Goal: Book appointment/travel/reservation

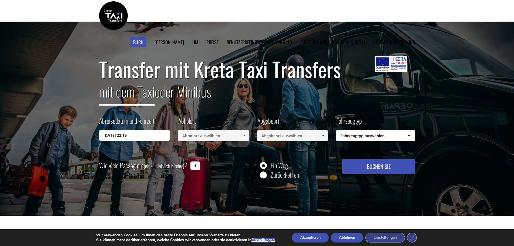
click at [265, 176] on input "Zurückkehren" at bounding box center [263, 175] width 7 height 7
radio input "true"
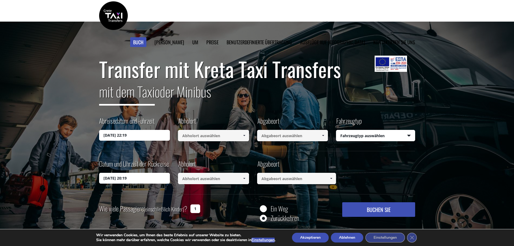
click at [119, 137] on input "13/10/2025 22:19" at bounding box center [134, 135] width 71 height 11
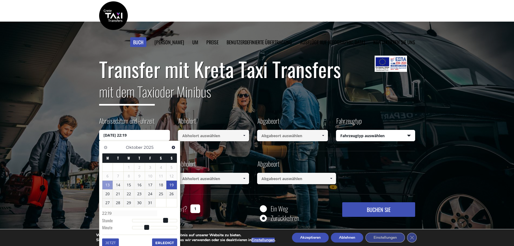
click at [174, 186] on font "19" at bounding box center [171, 184] width 4 height 5
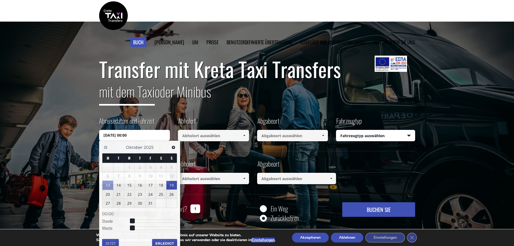
click at [199, 137] on input at bounding box center [213, 135] width 71 height 11
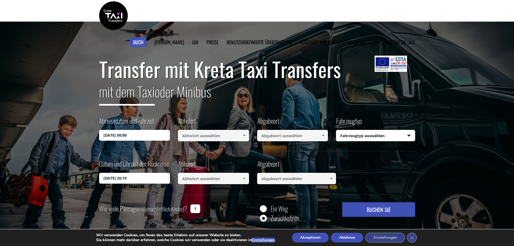
click at [126, 136] on input "19/10/2025 00:00" at bounding box center [134, 135] width 71 height 11
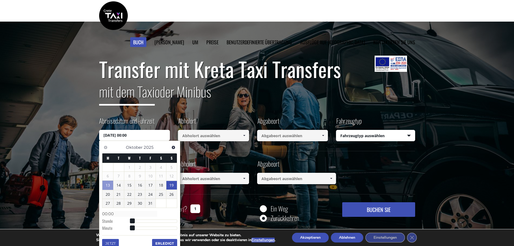
click at [170, 183] on font "19" at bounding box center [171, 185] width 4 height 5
type input "19/10/2025 01:00"
type input "01:00"
type input "19/10/2025 02:00"
type input "02:00"
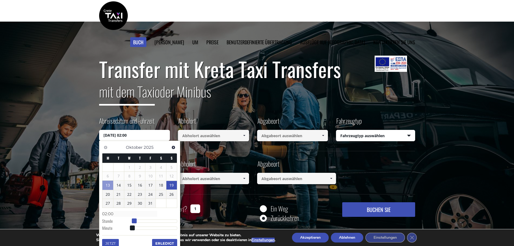
type input "19/10/2025 03:00"
type input "03:00"
type input "19/10/2025 04:00"
type input "04:00"
type input "19/10/2025 05:00"
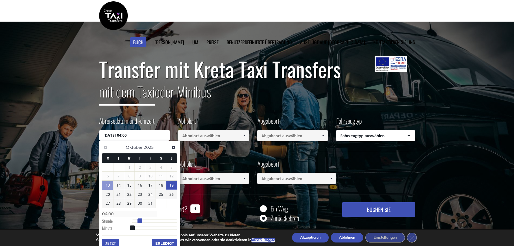
type input "05:00"
type input "19/10/2025 06:00"
type input "06:00"
type input "19/10/2025 07:00"
type input "07:00"
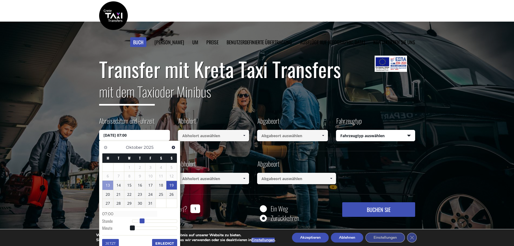
type input "19/10/2025 08:00"
type input "08:00"
type input "19/10/2025 09:00"
type input "09:00"
type input "19/10/2025 10:00"
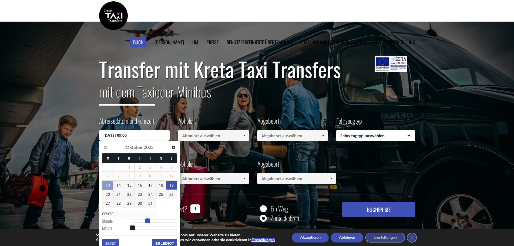
type input "10:00"
type input "19/10/2025 11:00"
type input "11:00"
type input "19/10/2025 12:00"
type input "12:00"
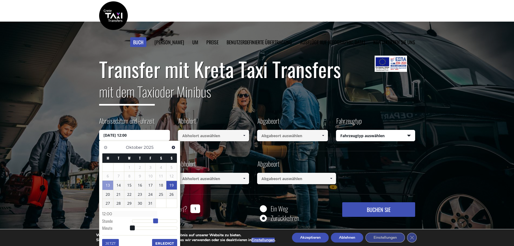
type input "19/10/2025 13:00"
type input "13:00"
type input "19/10/2025 14:00"
type input "14:00"
type input "19/10/2025 15:00"
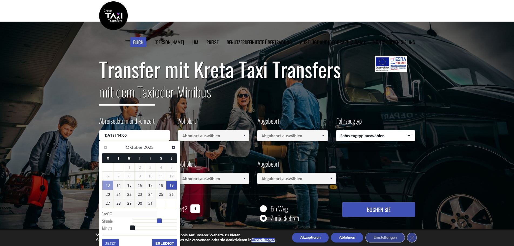
type input "15:00"
type input "19/10/2025 16:00"
type input "16:00"
type input "19/10/2025 17:00"
type input "17:00"
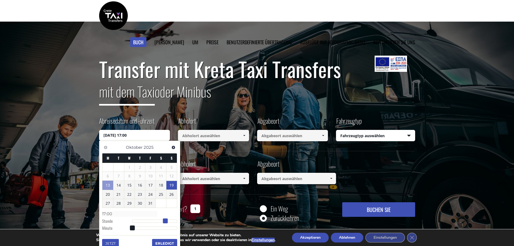
type input "19/10/2025 18:00"
type input "18:00"
type input "19/10/2025 17:00"
type input "17:00"
type input "19/10/2025 16:00"
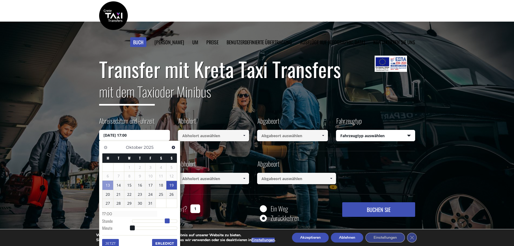
type input "16:00"
type input "19/10/2025 17:00"
type input "17:00"
drag, startPoint x: 133, startPoint y: 220, endPoint x: 166, endPoint y: 218, distance: 33.1
click at [166, 218] on dl "Zeit 17:00 Stunde Minute Zweite Millisekunde Mikrosekunde Zeitzone -1200 -1100 …" at bounding box center [139, 220] width 75 height 23
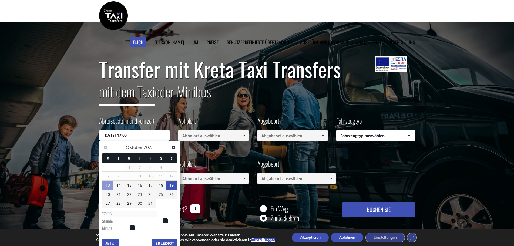
click at [136, 138] on input "19/10/2025 17:00" at bounding box center [134, 135] width 71 height 11
click at [136, 135] on input "19/10/2025 17:00" at bounding box center [134, 135] width 71 height 11
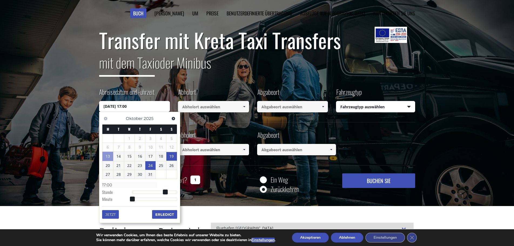
scroll to position [54, 0]
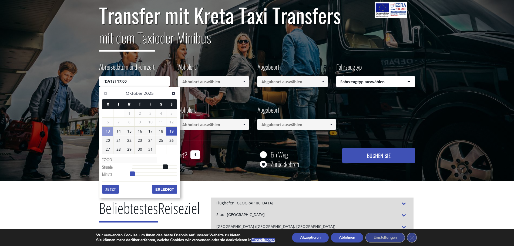
type input "19/10/2025 17:01"
type input "17:01"
type input "19/10/2025 17:02"
type input "17:02"
type input "19/10/2025 17:03"
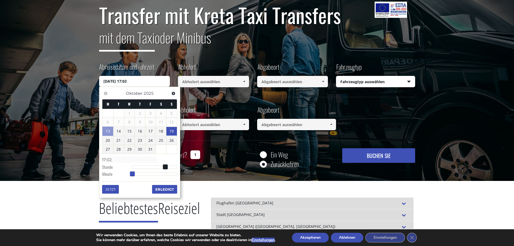
type input "17:03"
type input "19/10/2025 17:05"
type input "17:05"
type input "19/10/2025 17:07"
type input "17:07"
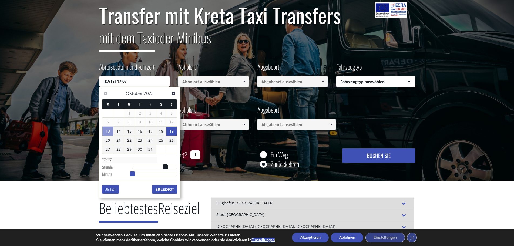
type input "19/10/2025 17:08"
type input "17:08"
type input "19/10/2025 17:09"
type input "17:09"
type input "19/10/2025 17:10"
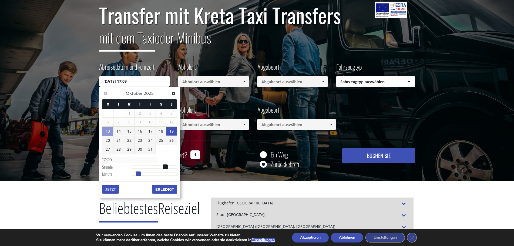
type input "17:10"
type input "19/10/2025 17:11"
type input "17:11"
type input "19/10/2025 17:12"
type input "17:12"
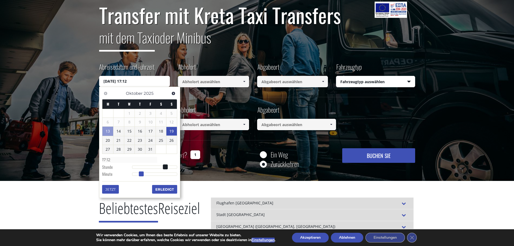
type input "19/10/2025 17:13"
type input "17:13"
type input "19/10/2025 17:14"
type input "17:14"
type input "19/10/2025 17:15"
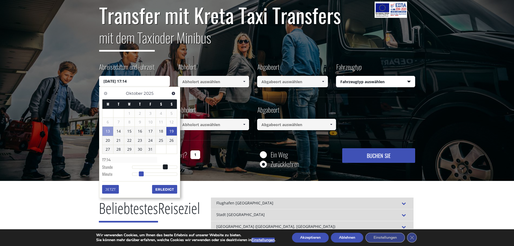
type input "17:15"
type input "19/10/2025 17:16"
type input "17:16"
type input "19/10/2025 17:17"
type input "17:17"
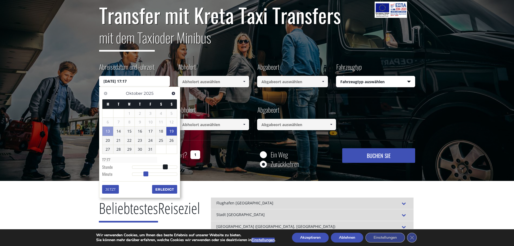
type input "19/10/2025 17:18"
type input "17:18"
type input "19/10/2025 17:19"
type input "17:19"
type input "19/10/2025 17:20"
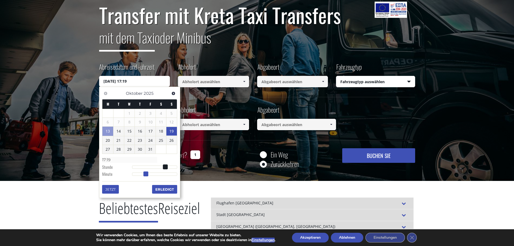
type input "17:20"
type input "19/10/2025 17:21"
type input "17:21"
type input "19/10/2025 17:22"
type input "17:22"
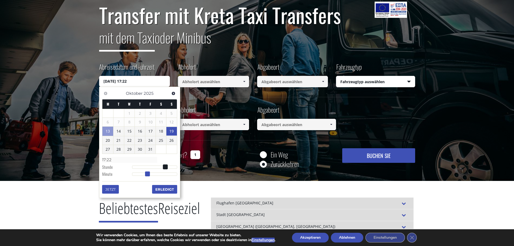
type input "19/10/2025 17:23"
type input "17:23"
type input "19/10/2025 17:24"
type input "17:24"
type input "19/10/2025 17:25"
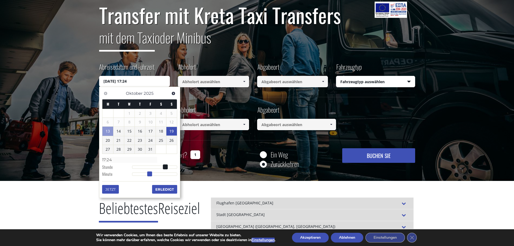
type input "17:25"
type input "19/10/2025 17:26"
type input "17:26"
type input "19/10/2025 17:27"
type input "17:27"
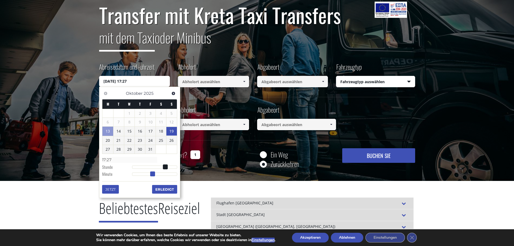
type input "19/10/2025 17:28"
type input "17:28"
type input "19/10/2025 17:29"
type input "17:29"
type input "19/10/2025 17:30"
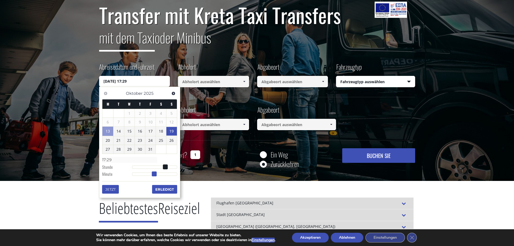
type input "17:30"
type input "19/10/2025 17:31"
type input "17:31"
type input "19/10/2025 17:32"
type input "17:32"
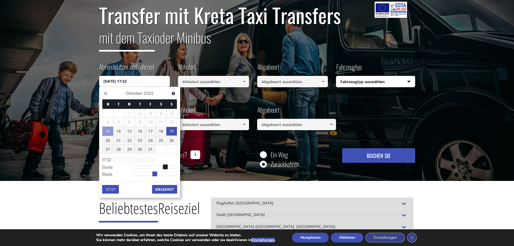
type input "19/10/2025 17:33"
type input "17:33"
type input "19/10/2025 17:34"
type input "17:34"
type input "19/10/2025 17:35"
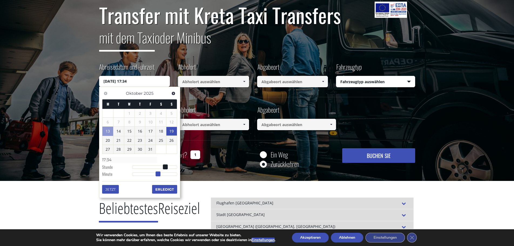
type input "17:35"
drag, startPoint x: 133, startPoint y: 174, endPoint x: 160, endPoint y: 175, distance: 26.8
click at [160, 175] on span at bounding box center [158, 174] width 5 height 5
click at [162, 190] on font "Erledigt" at bounding box center [164, 189] width 19 height 4
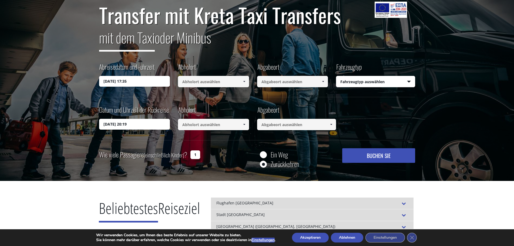
click at [193, 83] on input at bounding box center [213, 81] width 71 height 11
click at [244, 82] on span at bounding box center [244, 81] width 4 height 4
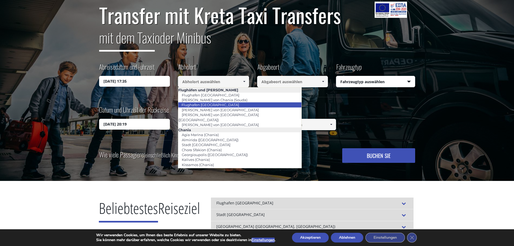
click at [229, 105] on li "Flughafen Heraklion" at bounding box center [239, 104] width 123 height 5
type input "[GEOGRAPHIC_DATA]"
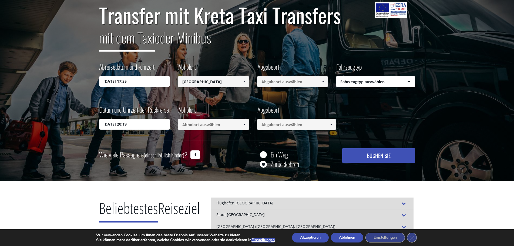
type input "[GEOGRAPHIC_DATA]"
click at [323, 82] on span at bounding box center [323, 81] width 4 height 4
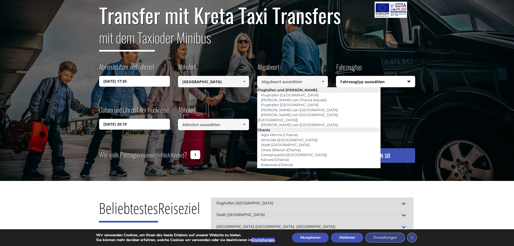
click at [305, 78] on input at bounding box center [292, 81] width 71 height 11
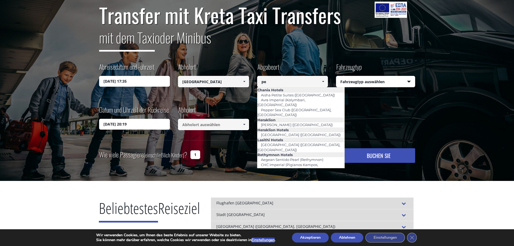
type input "p"
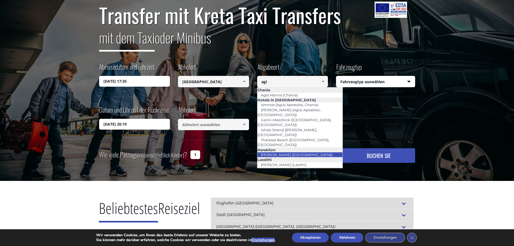
click at [299, 153] on font "[PERSON_NAME] ([GEOGRAPHIC_DATA])" at bounding box center [297, 155] width 72 height 4
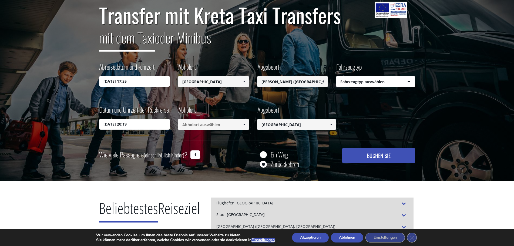
type input "[PERSON_NAME] ([GEOGRAPHIC_DATA])"
click at [371, 80] on select "Fahrzeugtyp auswählen Taxi (4 Passagiere) Mercedes E-Klasse Mini Van (7 Passagi…" at bounding box center [375, 81] width 79 height 11
select select "541"
click at [336, 76] on select "Fahrzeugtyp auswählen Taxi (4 Passagiere) Mercedes E-Klasse Mini Van (7 Passagi…" at bounding box center [375, 81] width 79 height 11
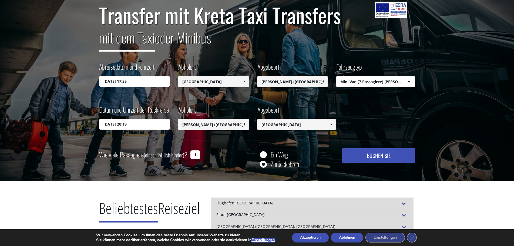
click at [149, 125] on input "14/10/2025 20:19" at bounding box center [134, 124] width 71 height 11
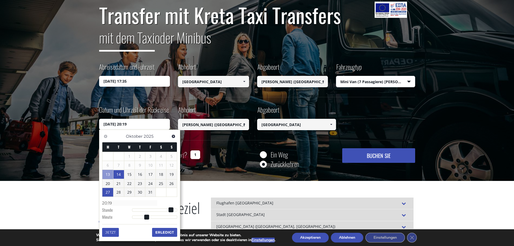
click at [109, 195] on font "27" at bounding box center [108, 192] width 4 height 5
drag, startPoint x: 138, startPoint y: 125, endPoint x: 126, endPoint y: 124, distance: 12.7
click at [126, 124] on input "27/10/2025 20:19" at bounding box center [134, 124] width 71 height 11
type input "27/10/2025 19:19"
type input "19:19"
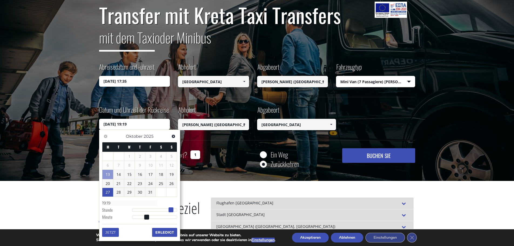
type input "27/10/2025 18:19"
type input "18:19"
type input "27/10/2025 17:19"
type input "17:19"
type input "27/10/2025 16:19"
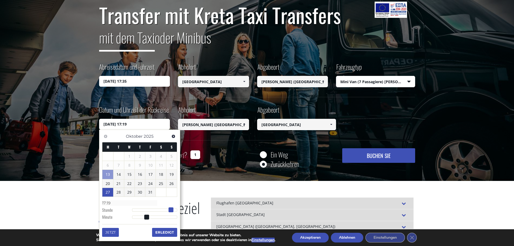
type input "16:19"
type input "27/10/2025 15:19"
type input "15:19"
type input "27/10/2025 13:19"
type input "13:19"
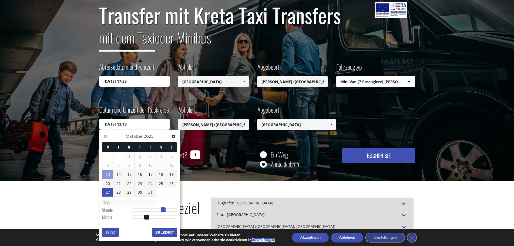
type input "27/10/2025 12:19"
type input "12:19"
type input "27/10/2025 11:19"
type input "11:19"
type input "27/10/2025 10:19"
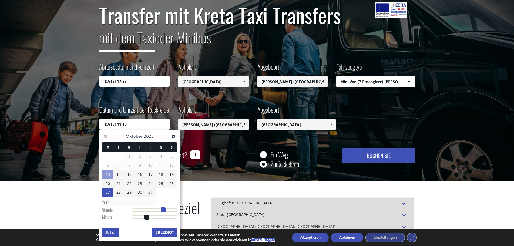
type input "10:19"
type input "27/10/2025 09:19"
type input "09:19"
type input "27/10/2025 08:19"
type input "08:19"
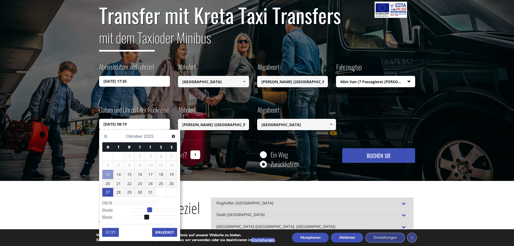
type input "27/10/2025 07:19"
type input "07:19"
type input "27/10/2025 06:19"
type input "06:19"
drag, startPoint x: 171, startPoint y: 209, endPoint x: 144, endPoint y: 209, distance: 26.8
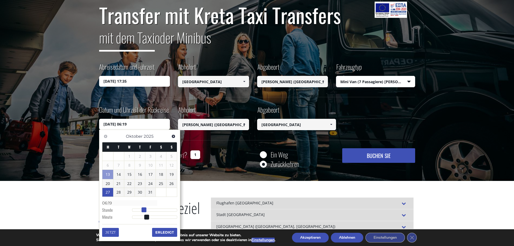
click at [144, 209] on span at bounding box center [144, 210] width 5 height 5
type input "27/10/2025 06:20"
type input "06:20"
type input "27/10/2025 06:21"
type input "06:21"
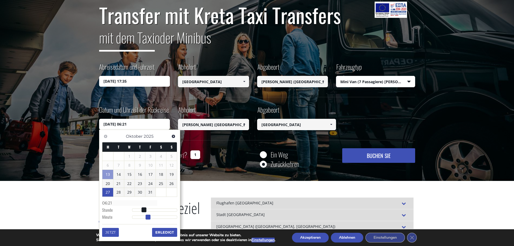
type input "27/10/2025 06:20"
type input "06:20"
type input "27/10/2025 06:19"
type input "06:19"
type input "27/10/2025 06:20"
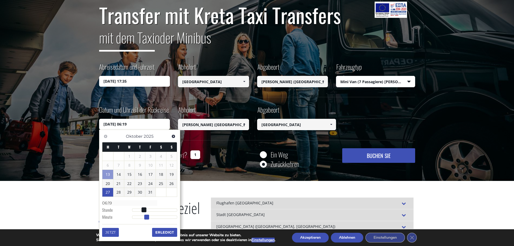
type input "06:20"
click at [147, 216] on span at bounding box center [147, 217] width 5 height 5
click at [241, 154] on div "Wie viele Passagiere (einschließlich Kinder) ? 1 Ein Weg Zurückkehren BUCHEN SI…" at bounding box center [257, 159] width 316 height 22
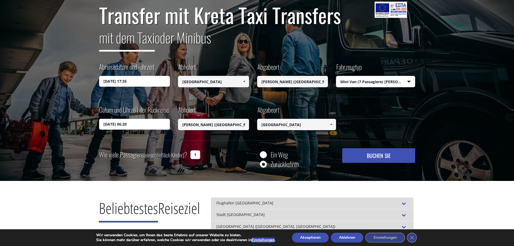
drag, startPoint x: 196, startPoint y: 154, endPoint x: 193, endPoint y: 154, distance: 3.3
click at [193, 154] on input "1" at bounding box center [195, 154] width 10 height 9
type input "4"
click at [375, 155] on font "BUCHEN SIE" at bounding box center [379, 156] width 24 height 8
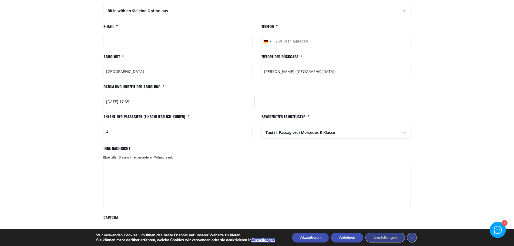
scroll to position [108, 0]
click at [287, 132] on select "Taxi (4 Passagiere) Mercedes E-Klasse Mini Van (8 Passagiere) Mercedes Vito Min…" at bounding box center [336, 132] width 149 height 13
click at [262, 126] on select "Taxi (4 Passagiere) Mercedes E-Klasse Mini Van (8 Passagiere) Mercedes Vito Min…" at bounding box center [336, 132] width 149 height 13
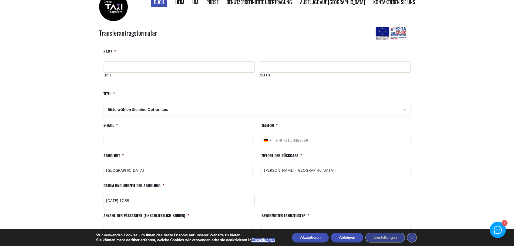
scroll to position [0, 0]
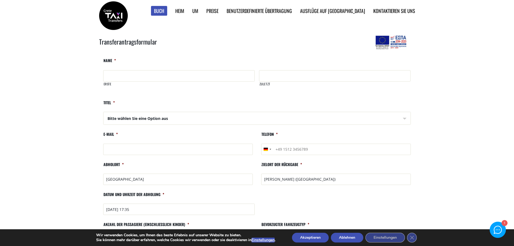
click at [130, 74] on input "Erste" at bounding box center [179, 75] width 152 height 11
click at [136, 74] on input "Erste" at bounding box center [179, 75] width 152 height 11
type input "[PERSON_NAME]"
click at [289, 77] on input "Zuletzt" at bounding box center [335, 75] width 152 height 11
type input "Stanik"
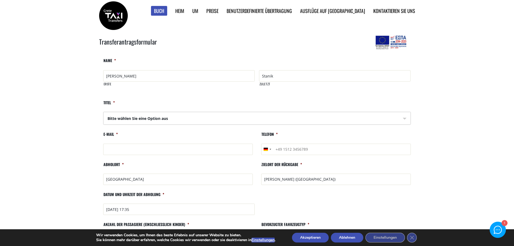
click at [172, 119] on select "Bitte wählen Sie eine Option aus Herr Frau" at bounding box center [257, 118] width 307 height 13
select select "Mrs"
click at [104, 112] on select "Bitte wählen Sie eine Option aus Herr Frau" at bounding box center [257, 118] width 307 height 13
click at [215, 155] on li "E-Mail *" at bounding box center [178, 145] width 158 height 26
click at [182, 152] on input "E-Mail *" at bounding box center [178, 149] width 150 height 11
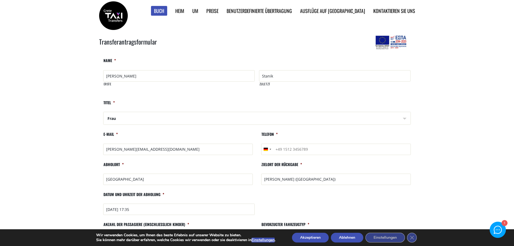
type input "[PERSON_NAME][EMAIL_ADDRESS][DOMAIN_NAME]"
click at [284, 147] on input "Telefon *" at bounding box center [336, 149] width 150 height 11
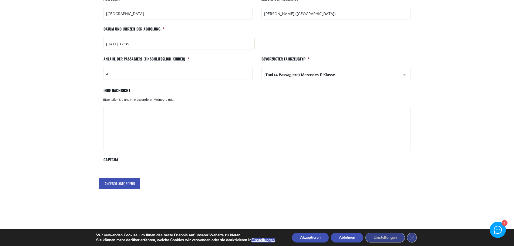
scroll to position [189, 0]
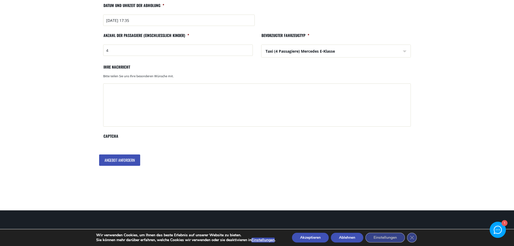
type input "[PHONE_NUMBER]"
click at [126, 159] on input "Angebot anfordern" at bounding box center [119, 160] width 41 height 11
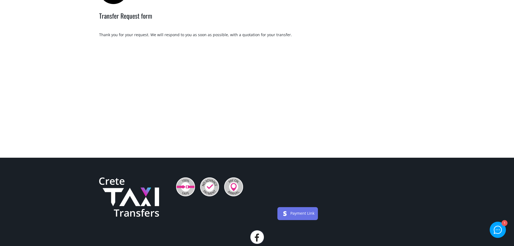
scroll to position [27, 0]
